Goal: Information Seeking & Learning: Compare options

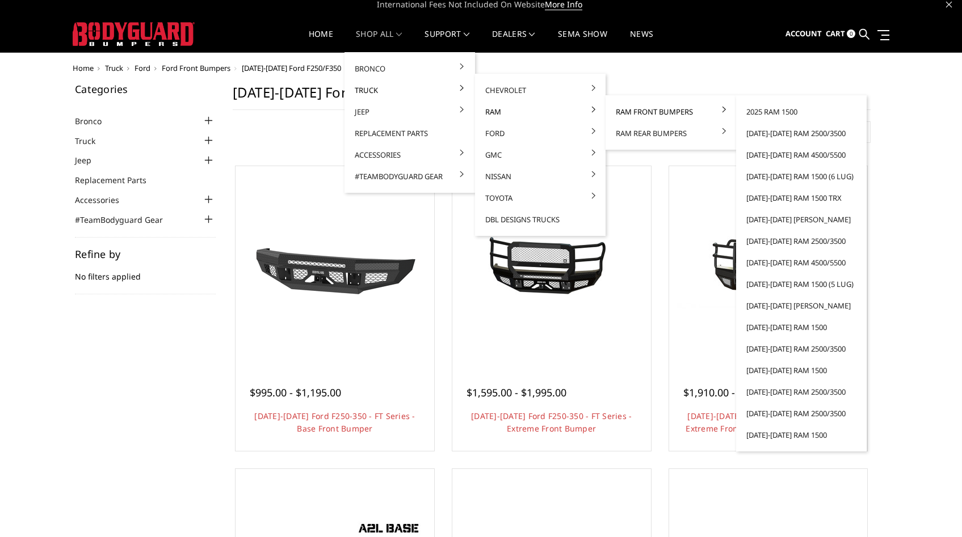
scroll to position [8, 0]
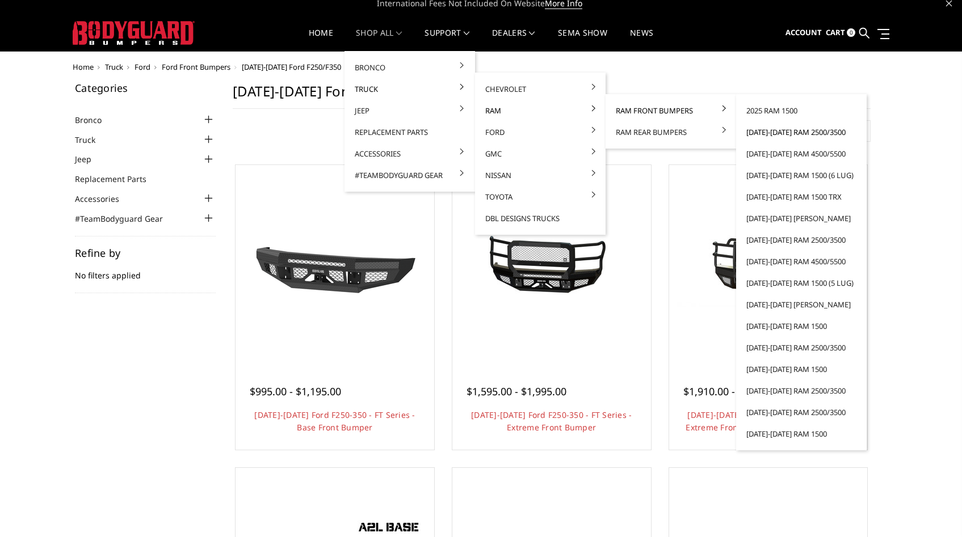
click at [788, 132] on link "[DATE]-[DATE] Ram 2500/3500" at bounding box center [800, 132] width 121 height 22
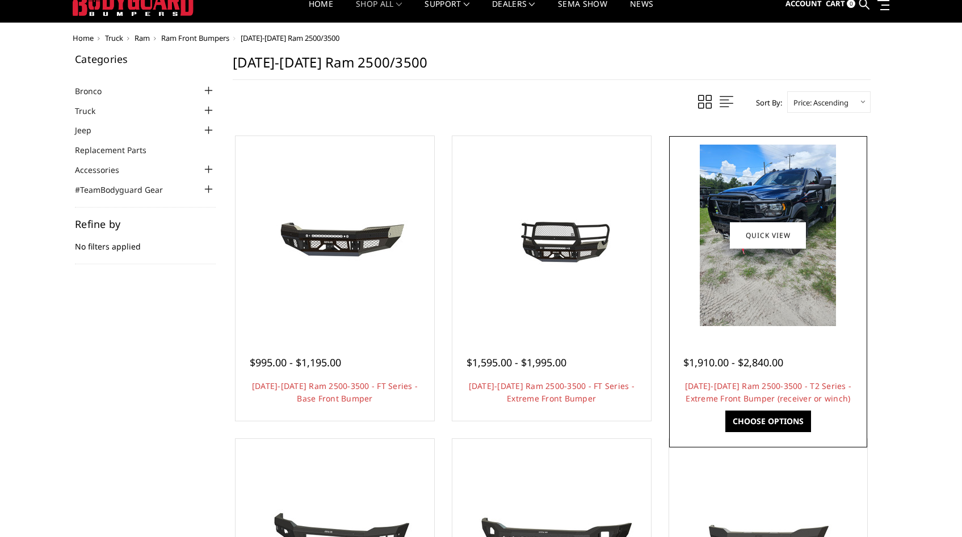
scroll to position [41, 0]
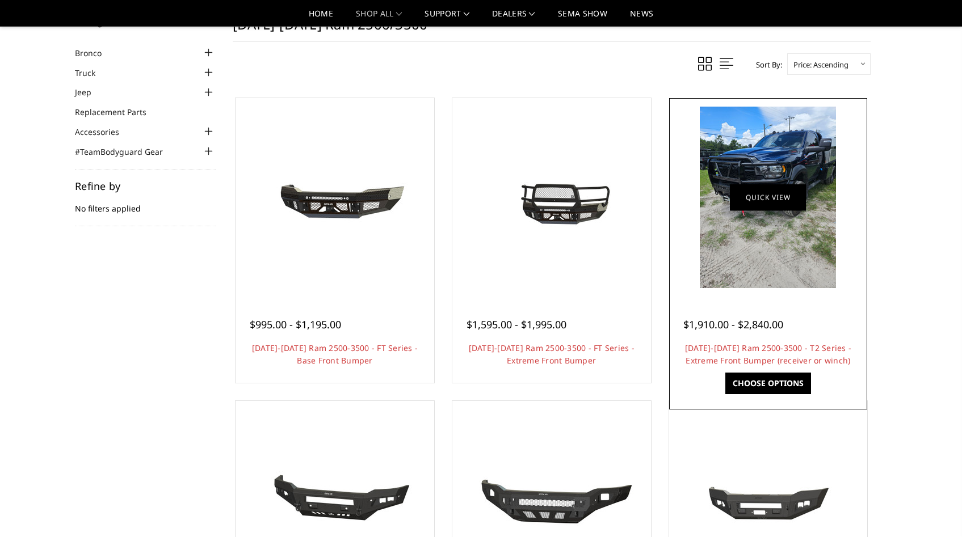
click at [768, 193] on link "Quick view" at bounding box center [768, 197] width 76 height 27
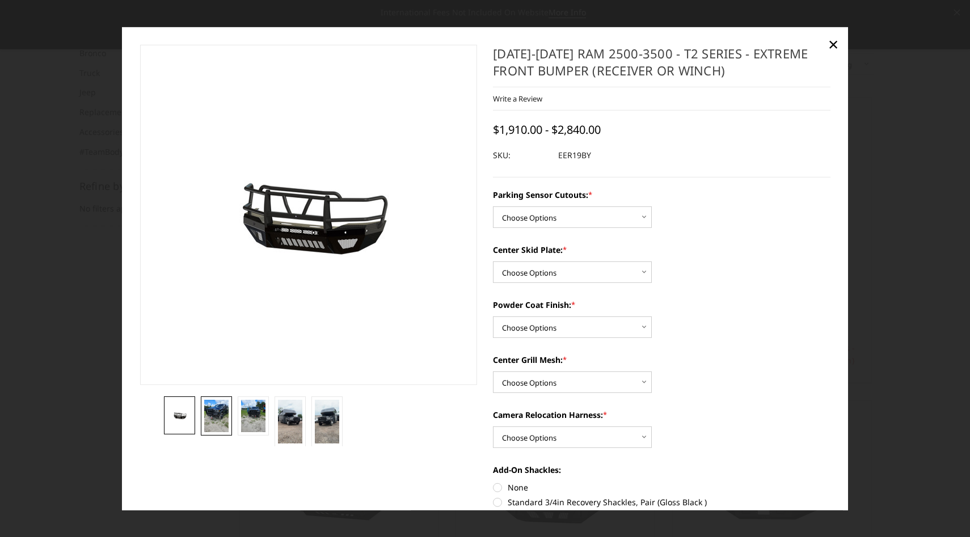
click at [213, 411] on img at bounding box center [216, 416] width 24 height 32
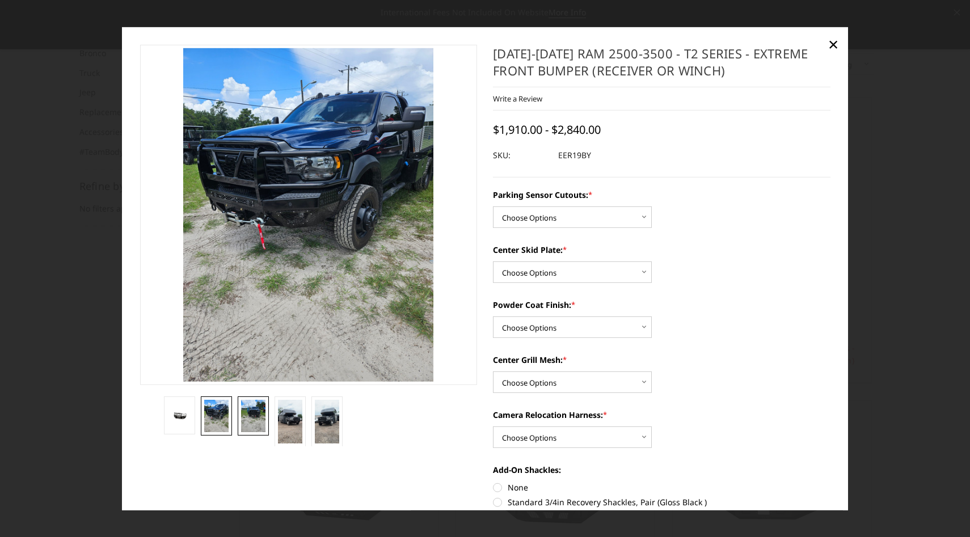
click at [241, 416] on img at bounding box center [253, 416] width 24 height 32
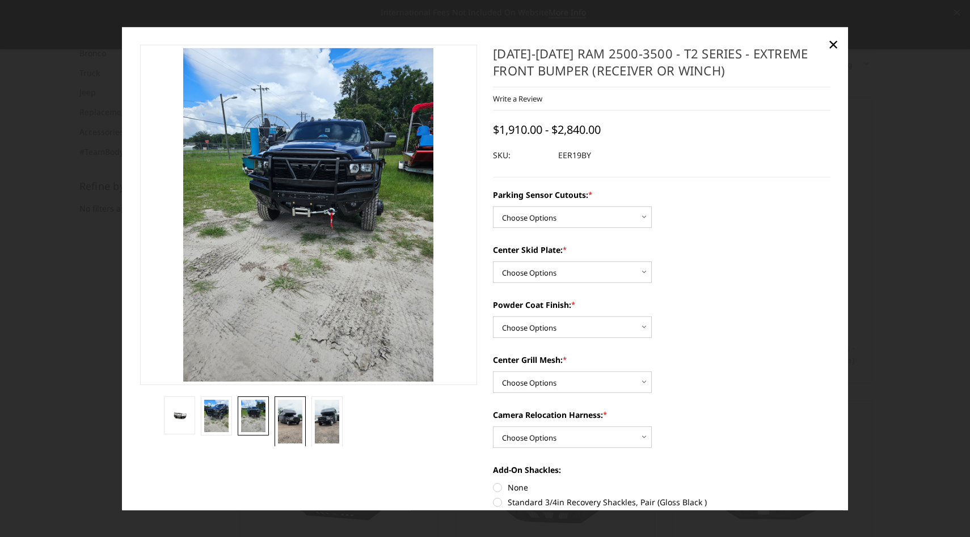
click at [285, 427] on img at bounding box center [290, 422] width 24 height 44
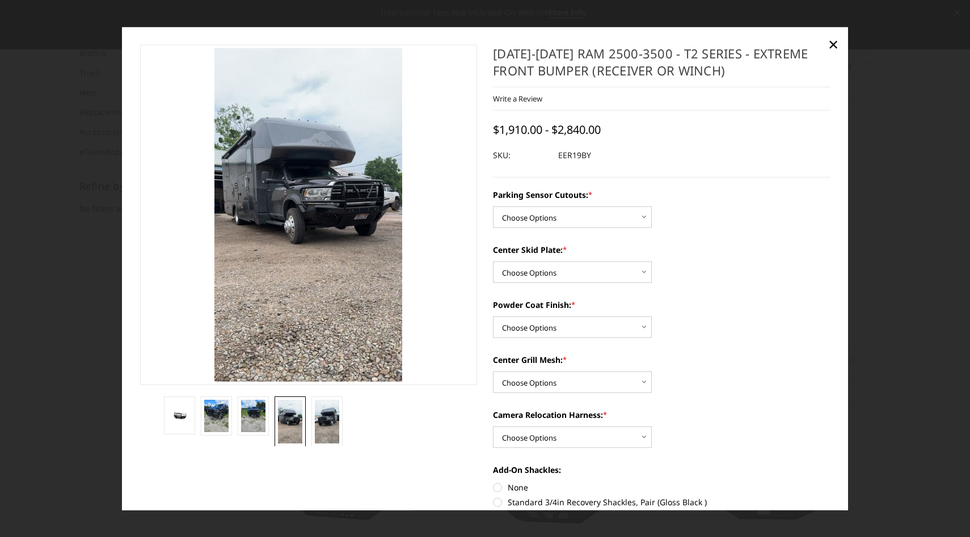
click at [306, 430] on li at bounding box center [290, 422] width 37 height 50
click at [319, 428] on img at bounding box center [327, 422] width 24 height 44
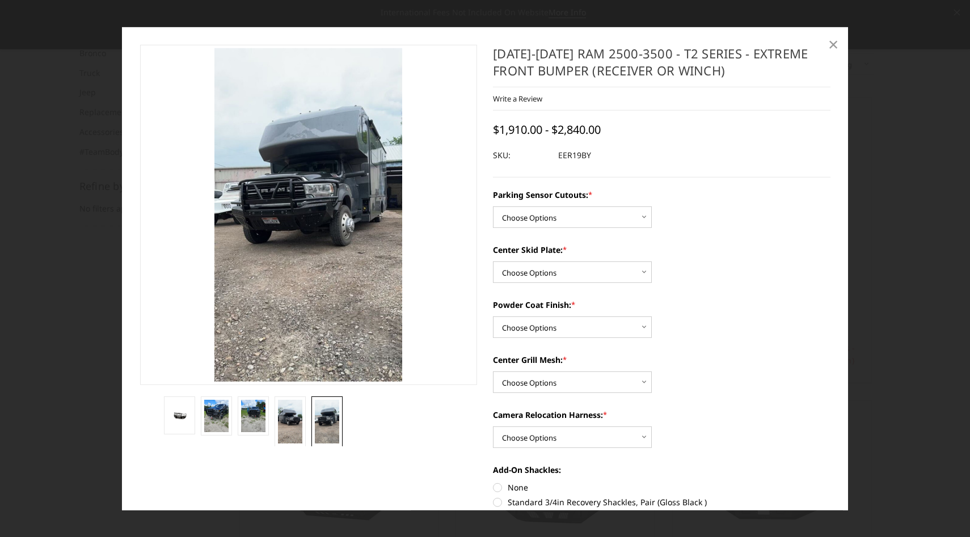
click at [839, 46] on link "×" at bounding box center [833, 44] width 18 height 18
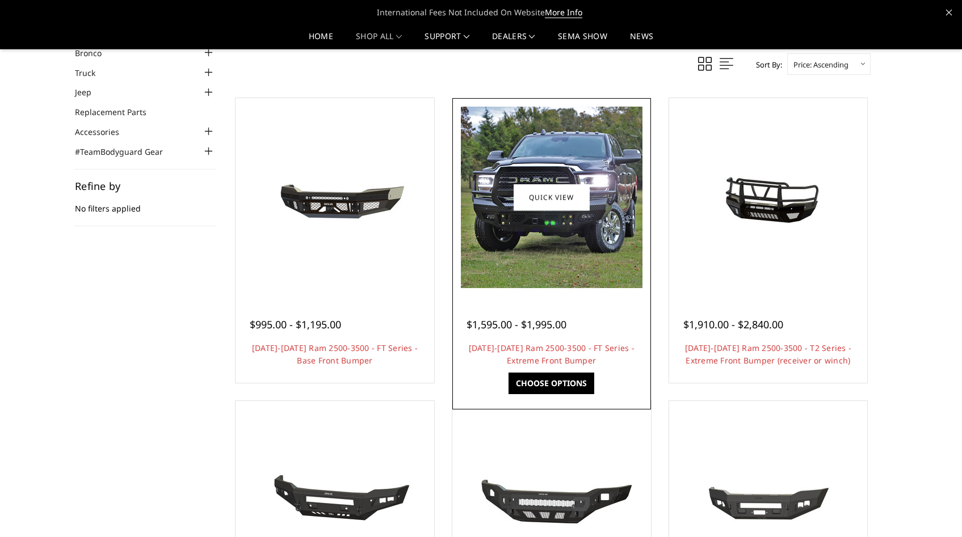
click at [508, 218] on img at bounding box center [552, 198] width 182 height 182
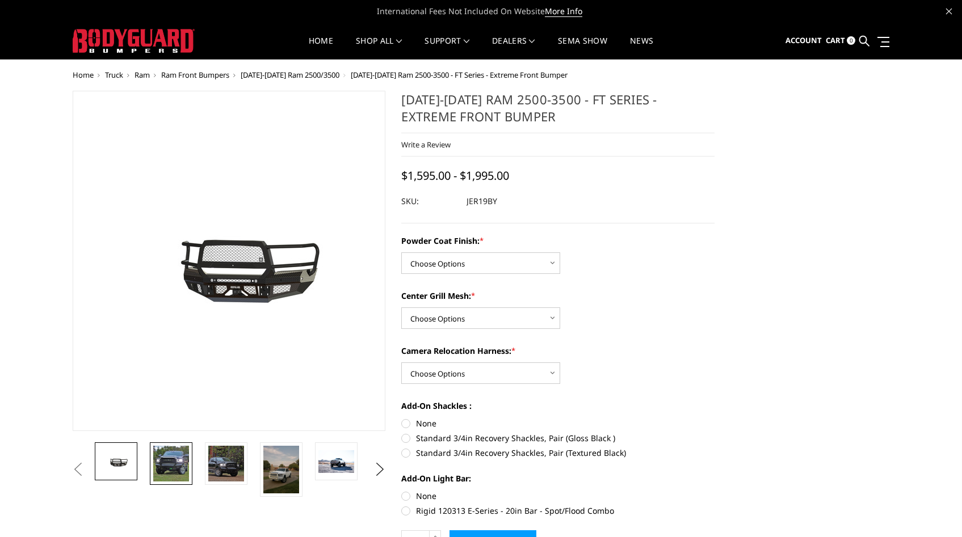
click at [174, 465] on img at bounding box center [171, 464] width 36 height 36
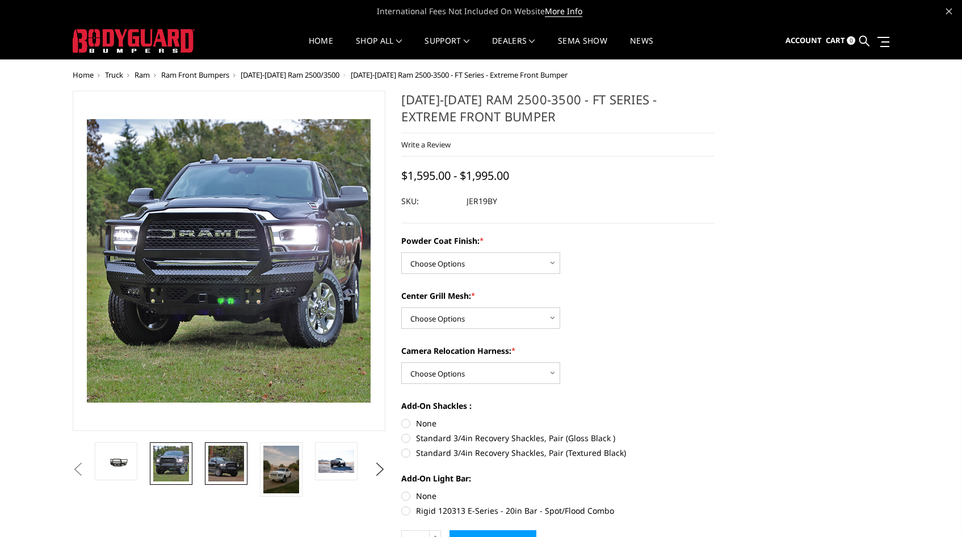
click at [212, 466] on img at bounding box center [226, 464] width 36 height 36
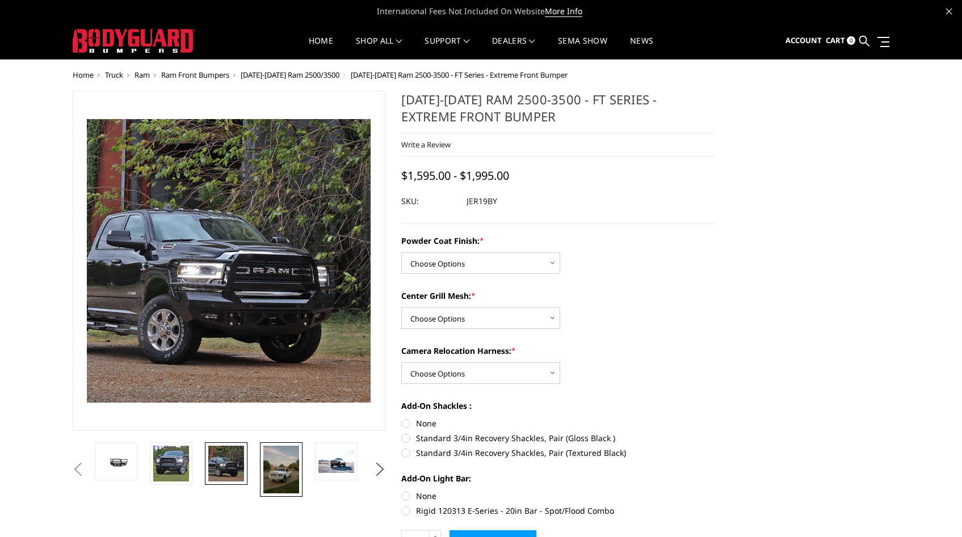
click at [288, 474] on img at bounding box center [281, 470] width 36 height 48
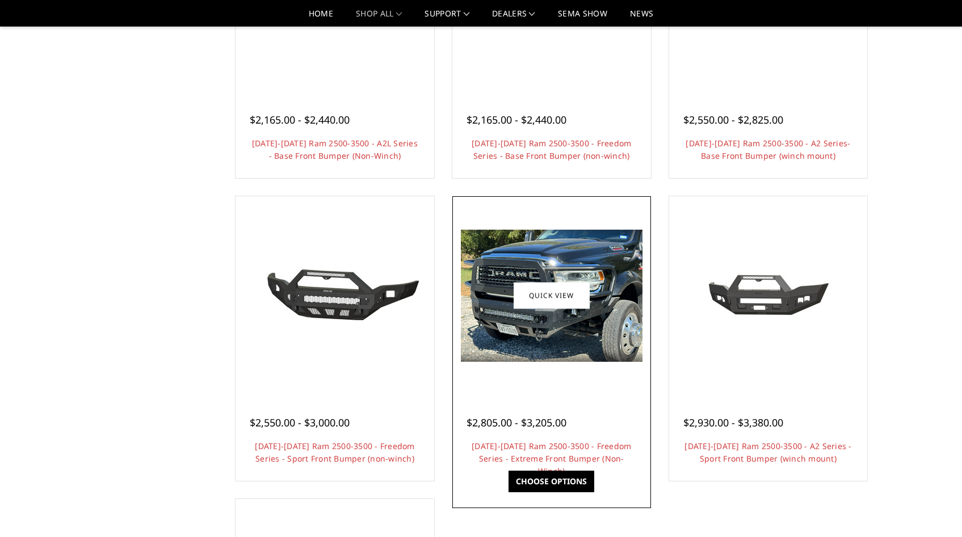
scroll to position [548, 0]
click at [569, 370] on div at bounding box center [551, 296] width 193 height 193
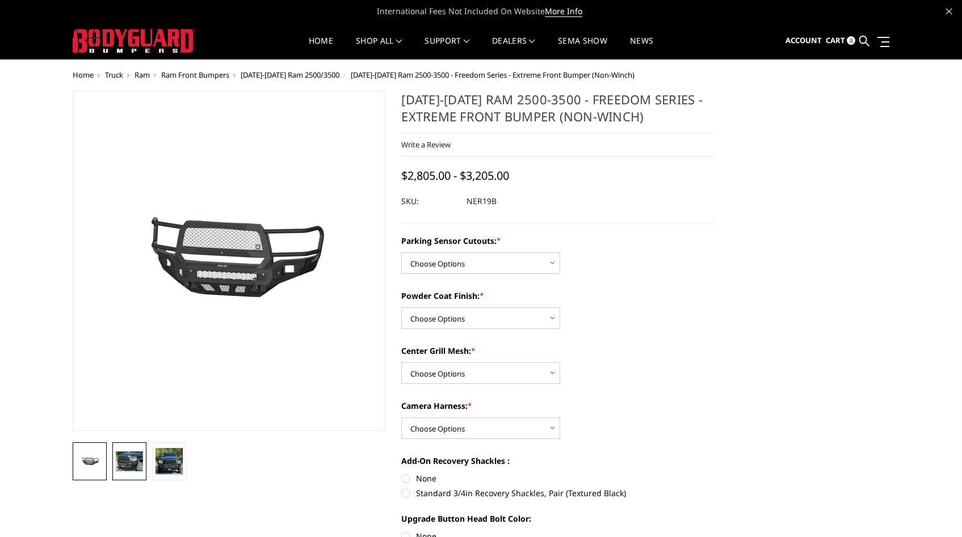
click at [141, 468] on img at bounding box center [129, 462] width 27 height 20
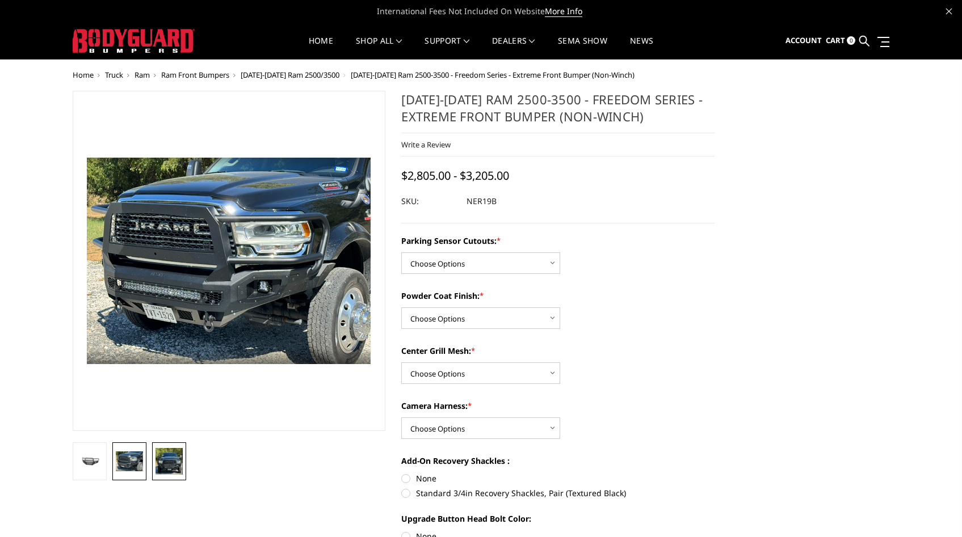
click at [179, 461] on img at bounding box center [168, 461] width 27 height 27
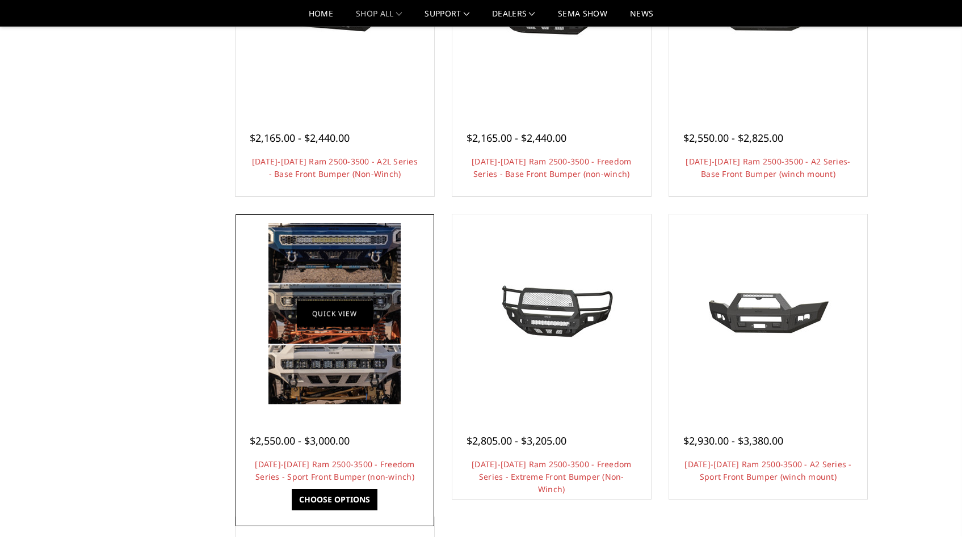
scroll to position [528, 0]
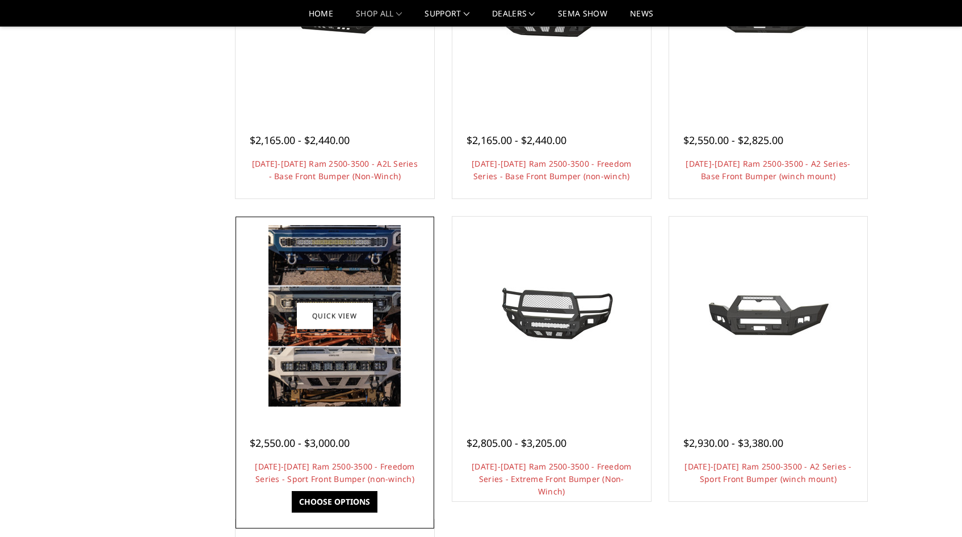
click at [344, 377] on img at bounding box center [334, 316] width 132 height 182
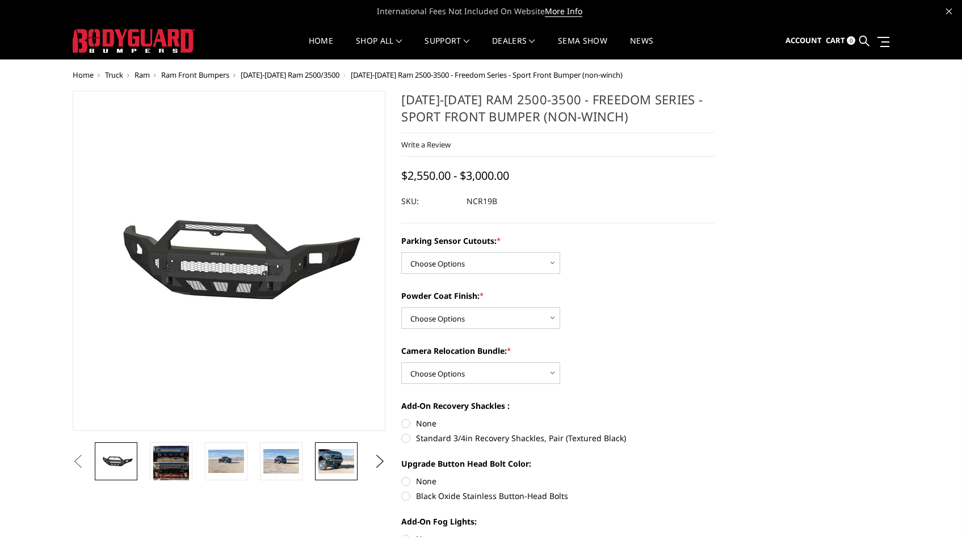
click at [334, 472] on img at bounding box center [336, 461] width 36 height 24
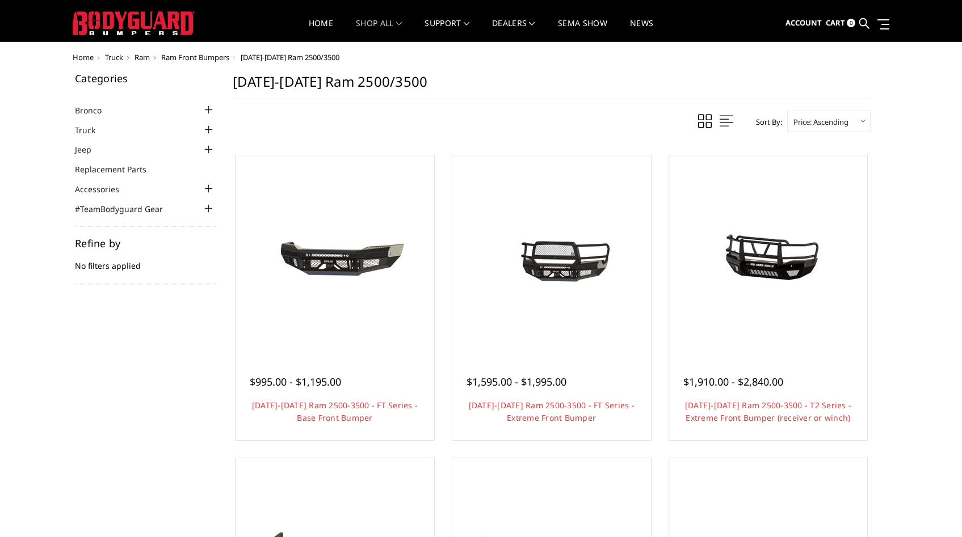
scroll to position [14, 0]
